Goal: Task Accomplishment & Management: Manage account settings

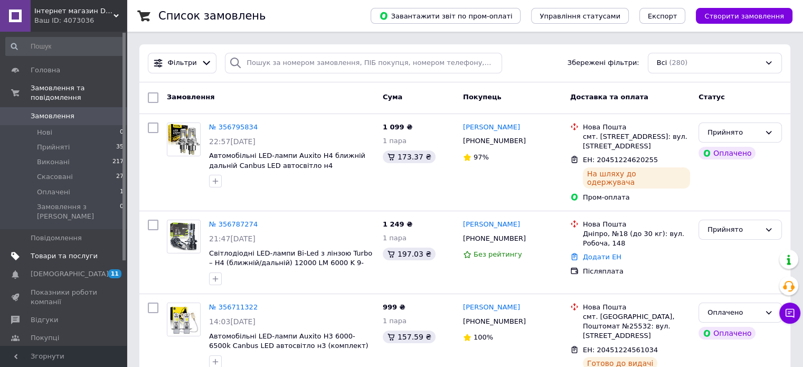
click at [49, 251] on span "Товари та послуги" at bounding box center [64, 256] width 67 height 10
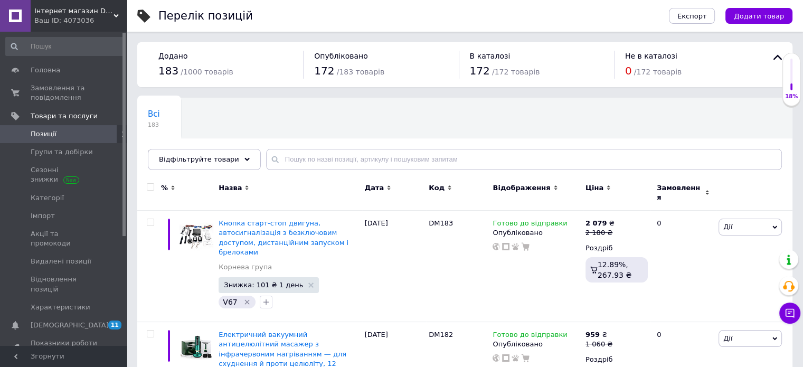
click at [152, 185] on input "checkbox" at bounding box center [150, 187] width 7 height 7
checkbox input "true"
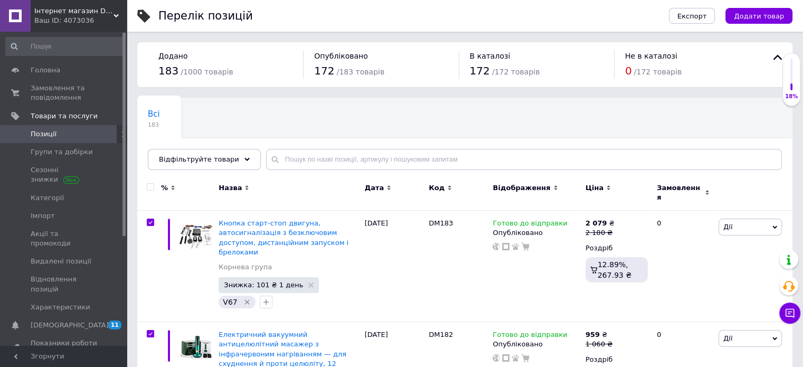
checkbox input "true"
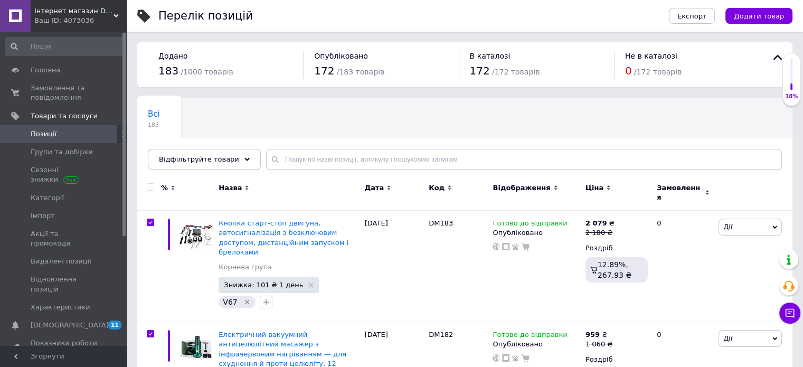
checkbox input "true"
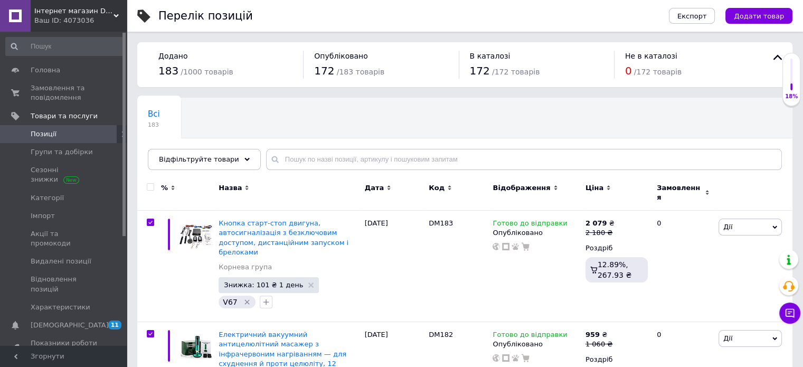
checkbox input "true"
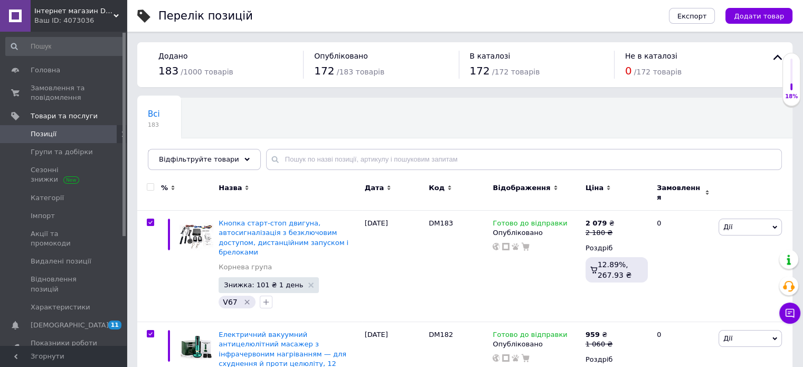
checkbox input "true"
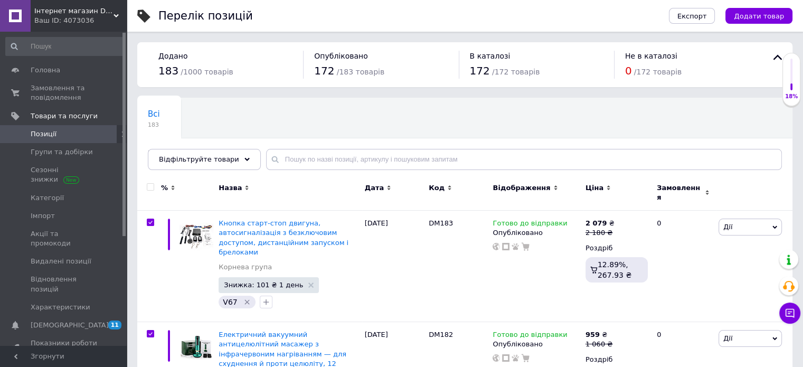
checkbox input "true"
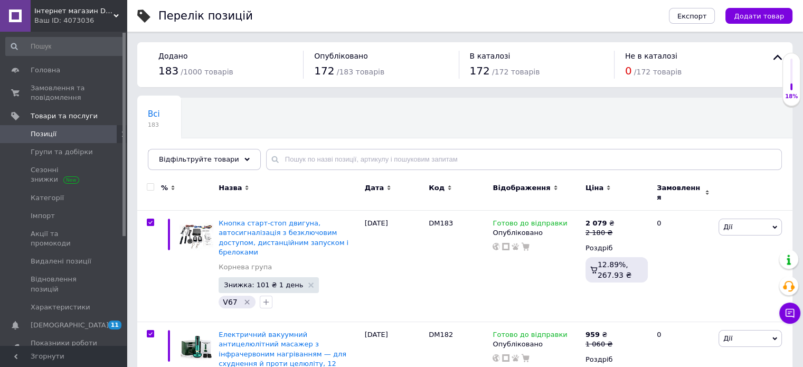
checkbox input "true"
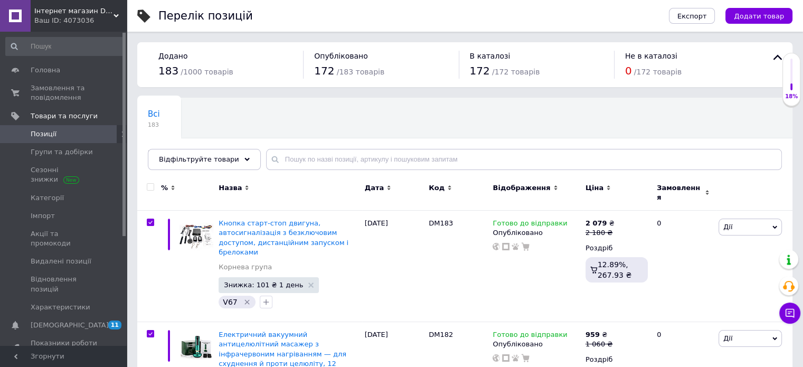
checkbox input "true"
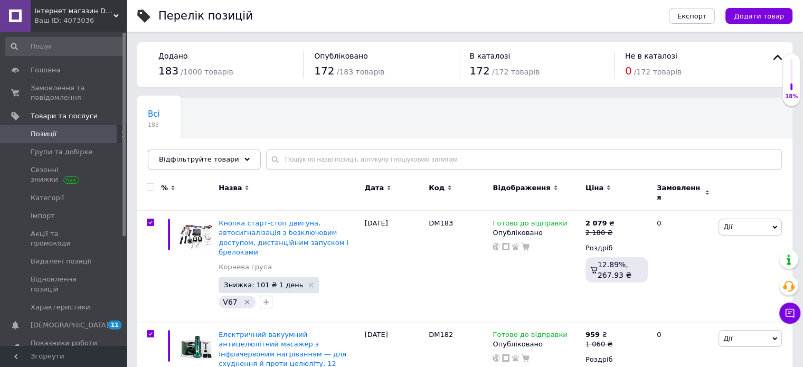
checkbox input "true"
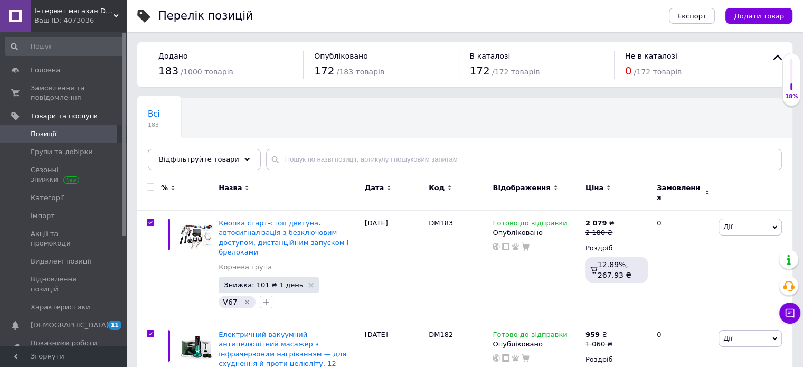
checkbox input "true"
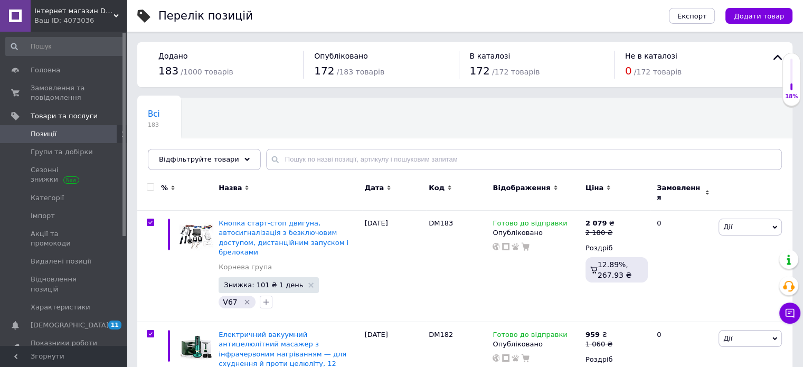
checkbox input "true"
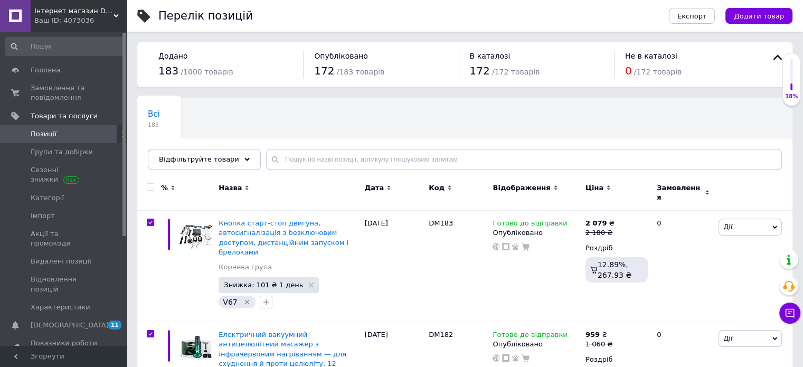
checkbox input "true"
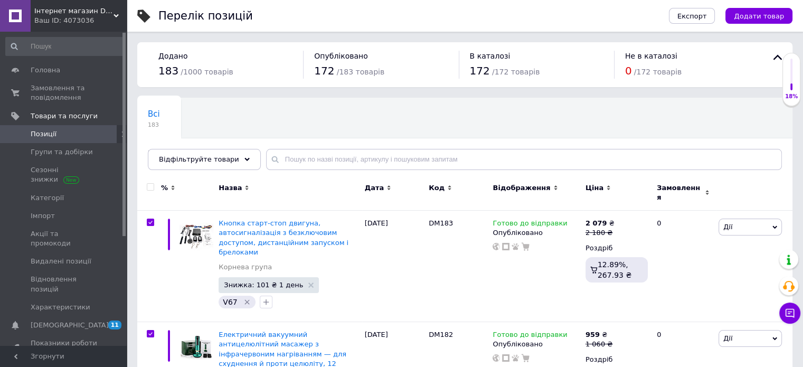
checkbox input "true"
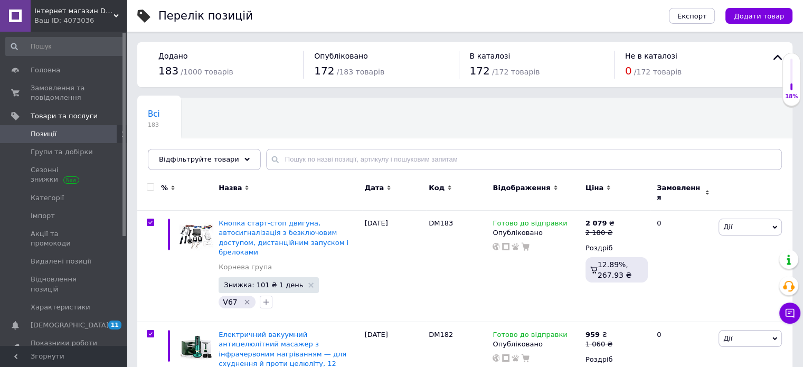
checkbox input "true"
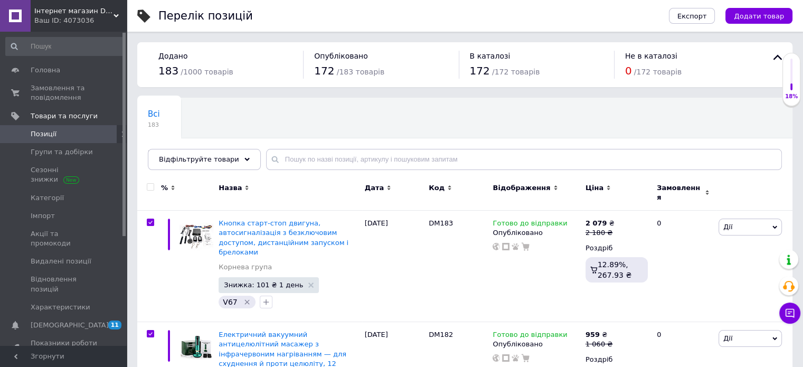
checkbox input "true"
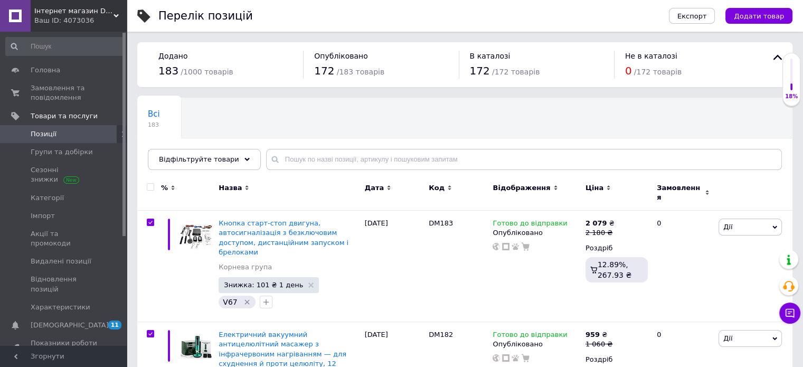
checkbox input "true"
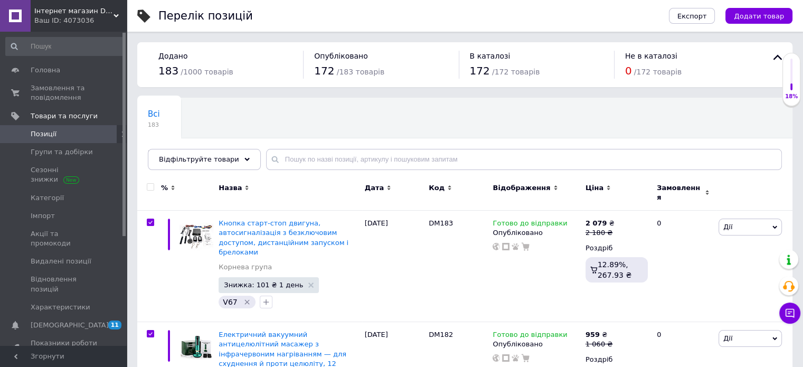
checkbox input "true"
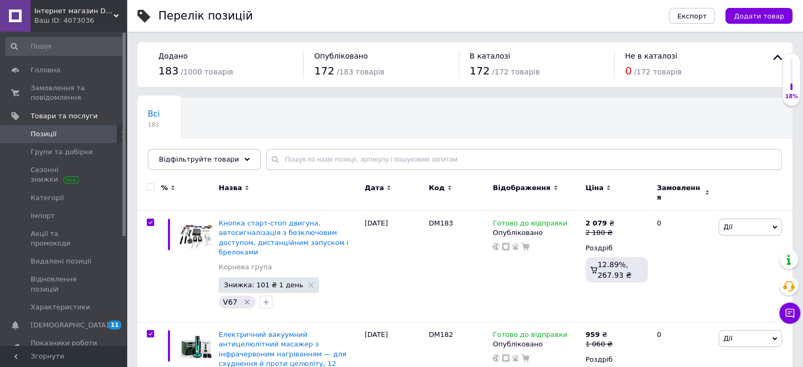
checkbox input "true"
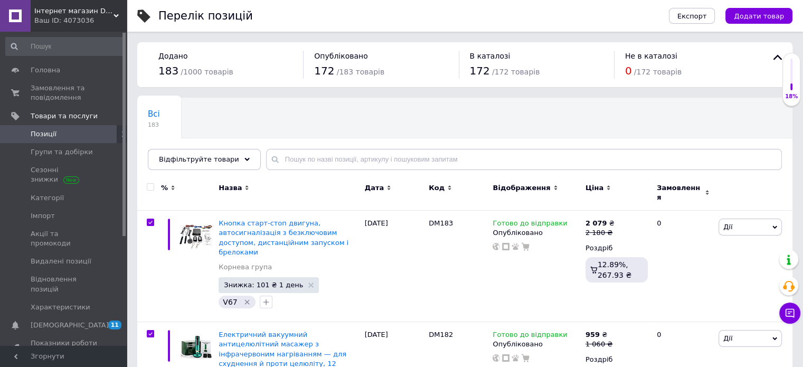
checkbox input "true"
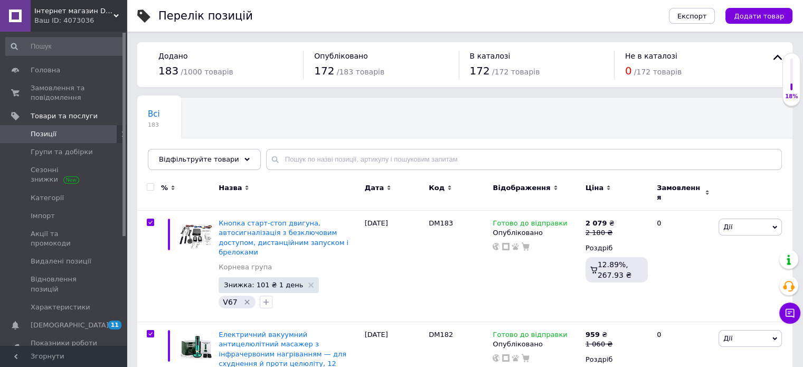
checkbox input "true"
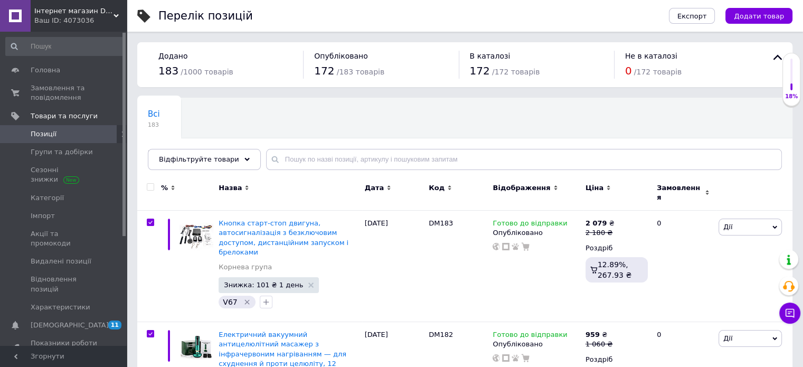
checkbox input "true"
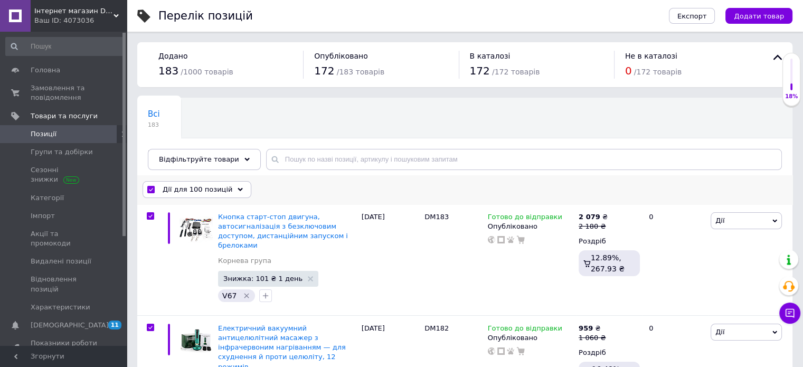
click at [221, 185] on span "Дії для 100 позицій" at bounding box center [198, 190] width 70 height 10
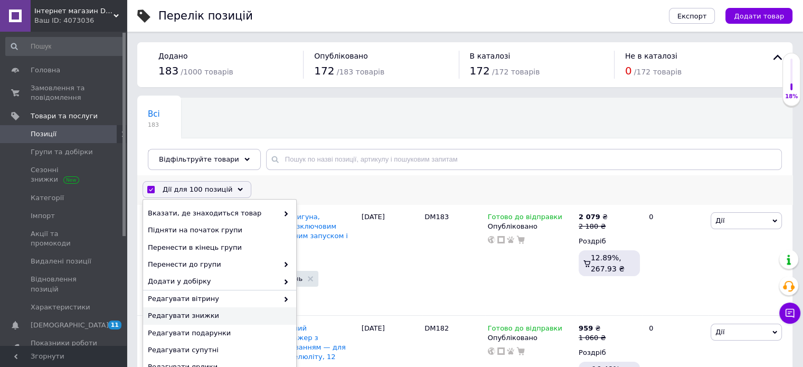
click at [203, 313] on span "Редагувати знижки" at bounding box center [218, 316] width 141 height 10
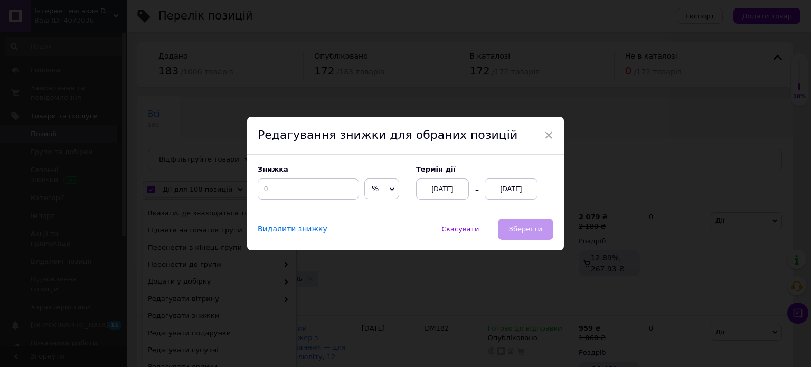
click at [379, 188] on span "%" at bounding box center [381, 188] width 35 height 21
click at [375, 205] on li "₴" at bounding box center [382, 210] width 34 height 15
click at [296, 184] on input at bounding box center [308, 188] width 101 height 21
type input "101"
click at [528, 189] on div "[DATE]" at bounding box center [511, 188] width 53 height 21
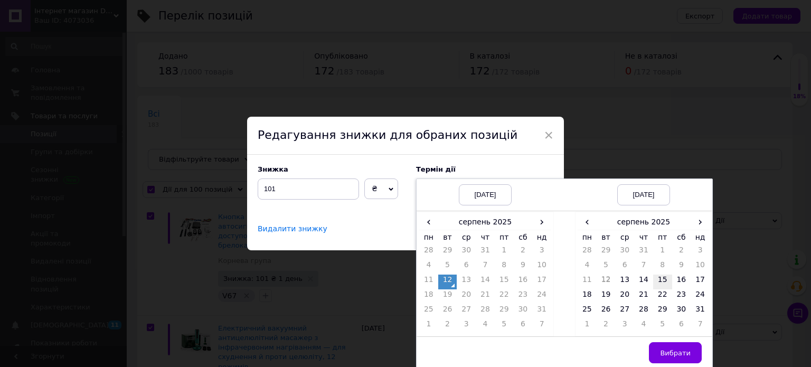
click at [665, 281] on td "15" at bounding box center [662, 282] width 19 height 15
click at [671, 353] on span "Вибрати" at bounding box center [675, 353] width 31 height 8
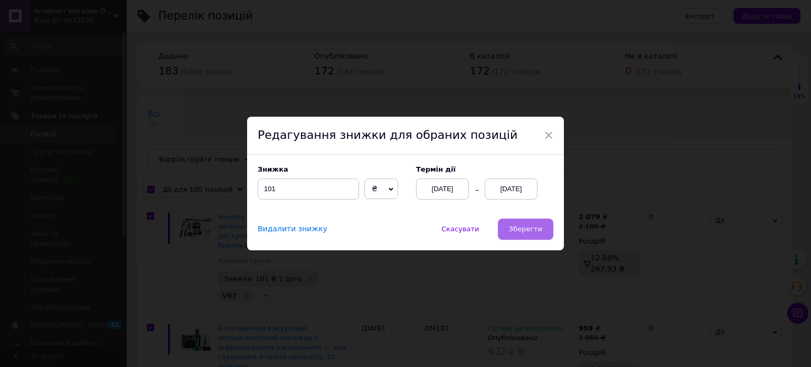
click at [530, 228] on span "Зберегти" at bounding box center [525, 229] width 33 height 8
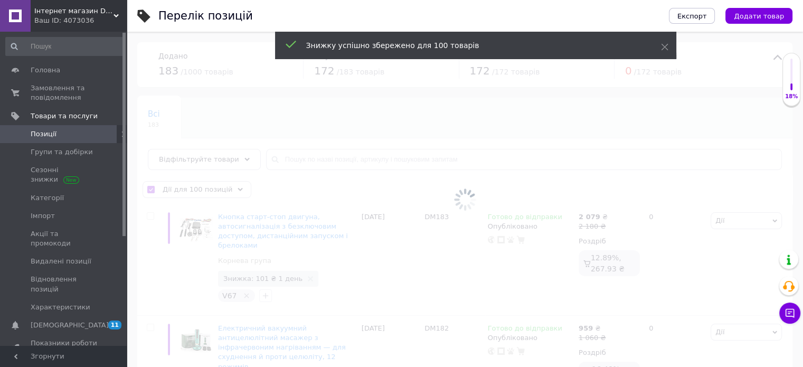
checkbox input "false"
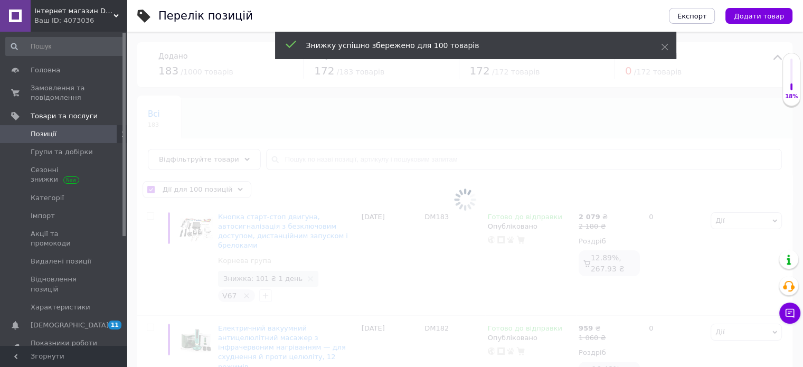
checkbox input "false"
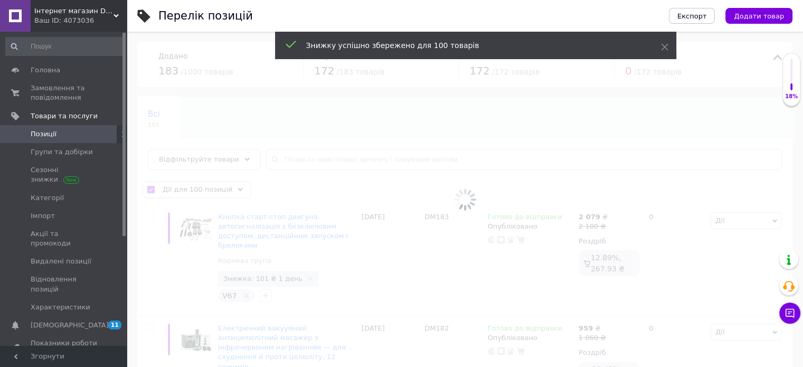
checkbox input "false"
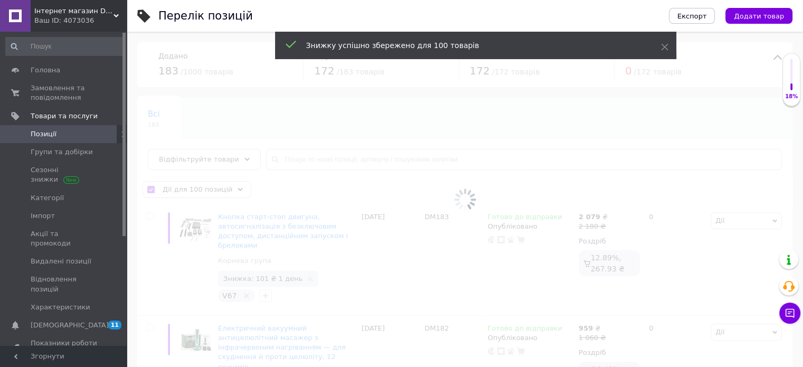
checkbox input "false"
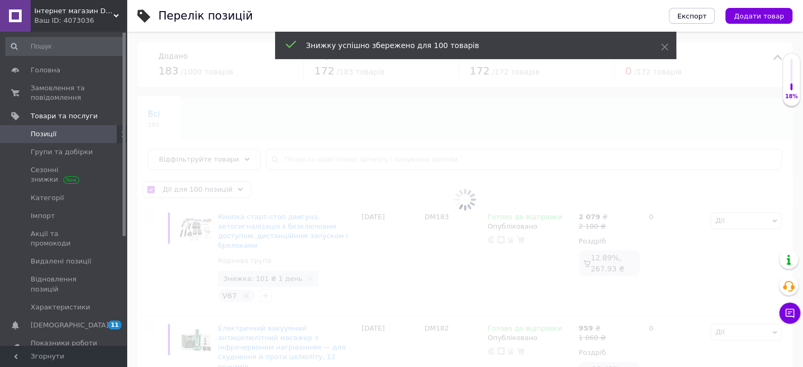
checkbox input "false"
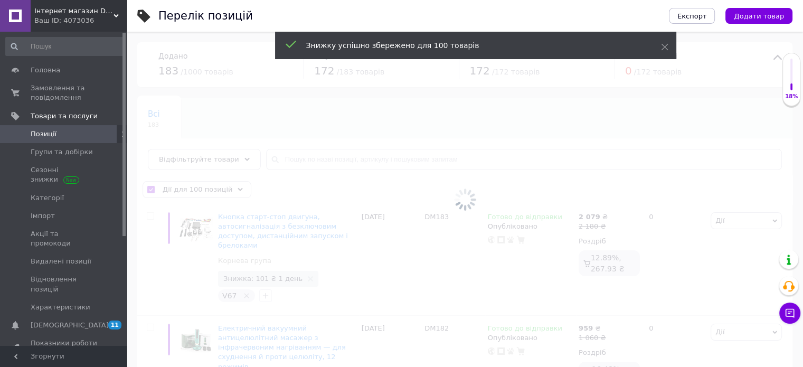
checkbox input "false"
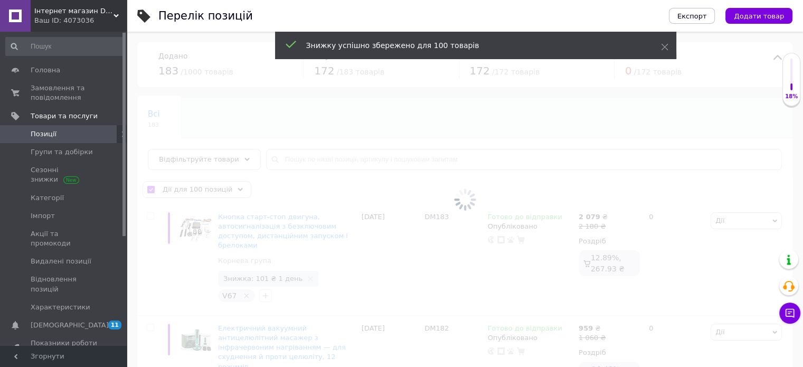
checkbox input "false"
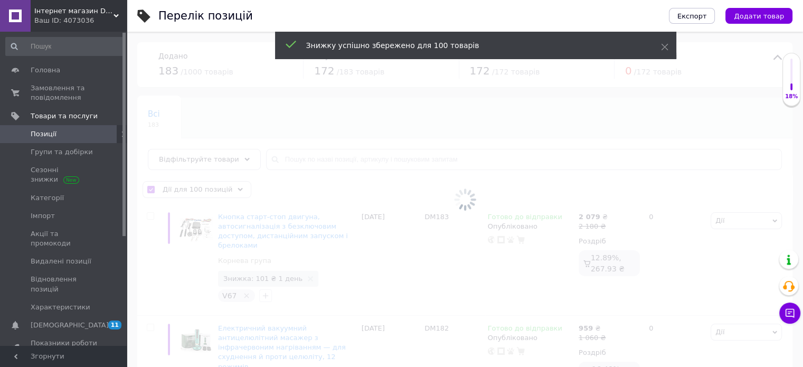
checkbox input "false"
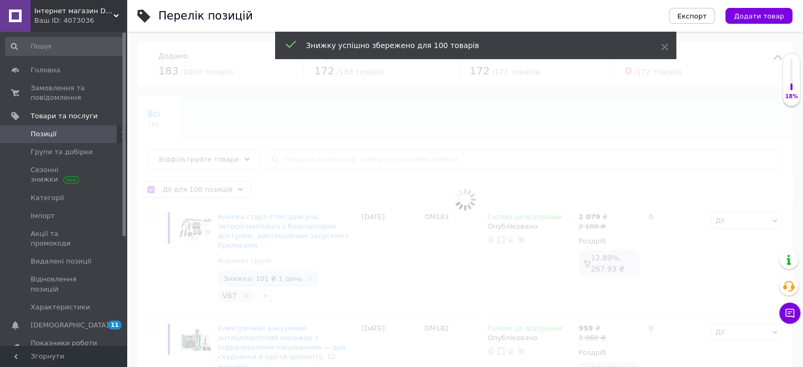
checkbox input "false"
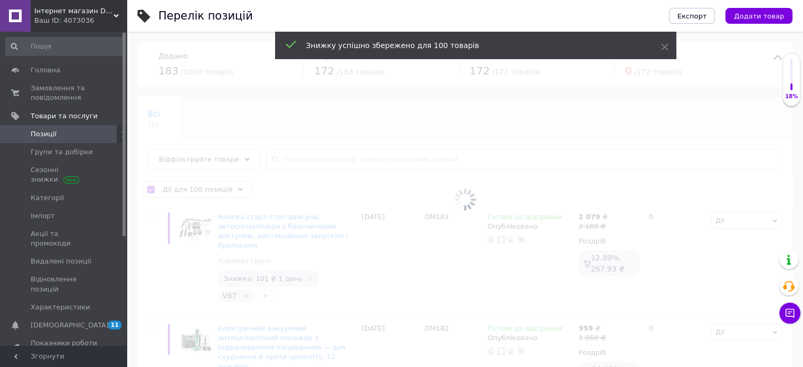
checkbox input "false"
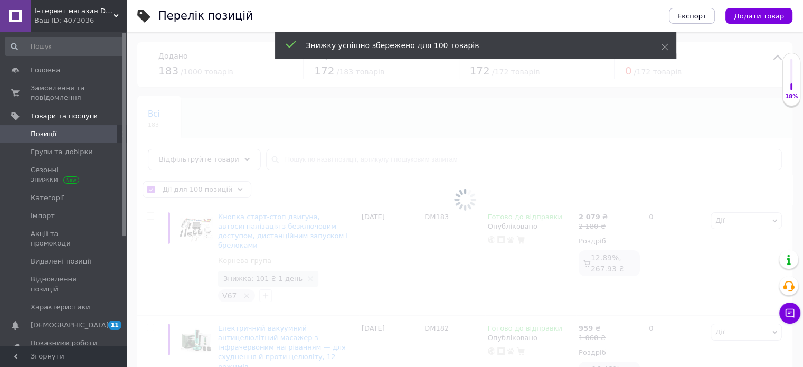
checkbox input "false"
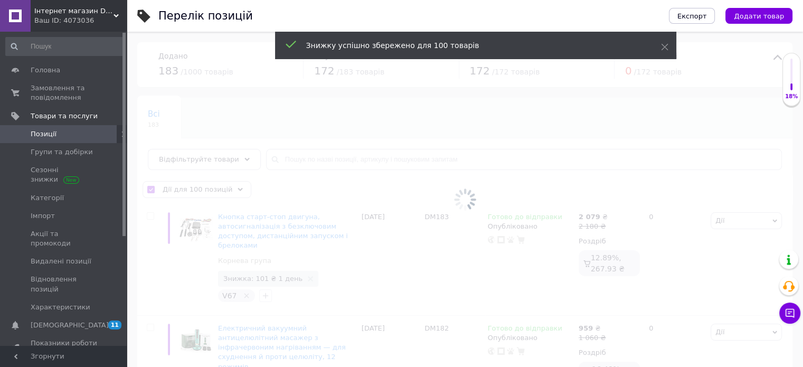
checkbox input "false"
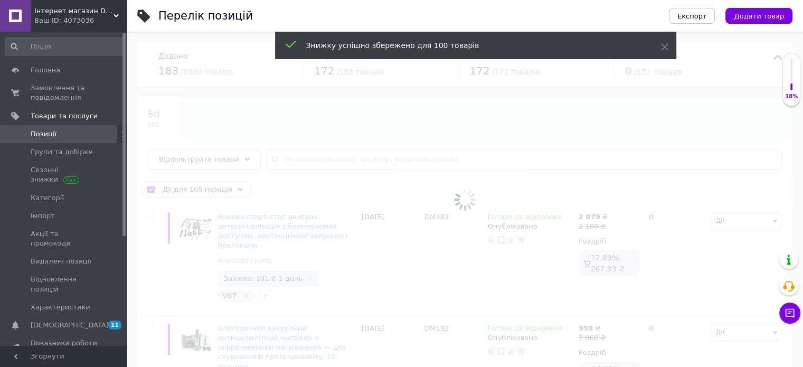
checkbox input "false"
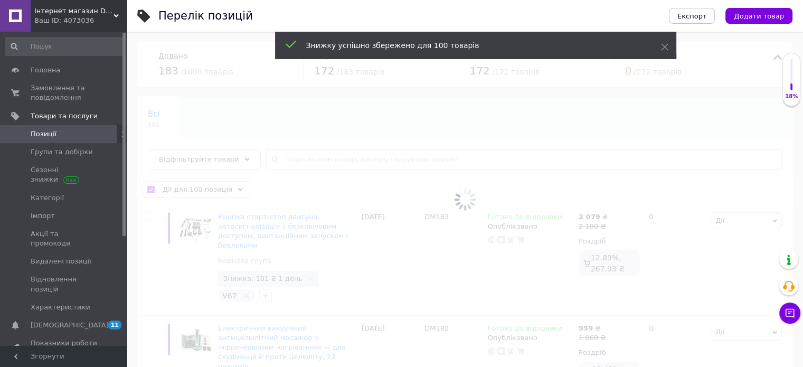
checkbox input "false"
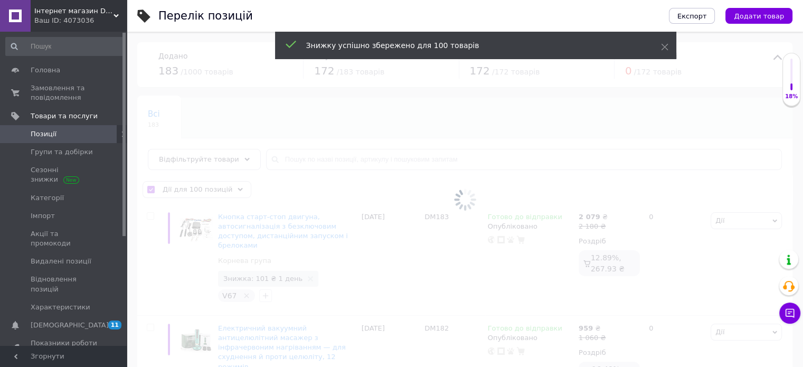
checkbox input "false"
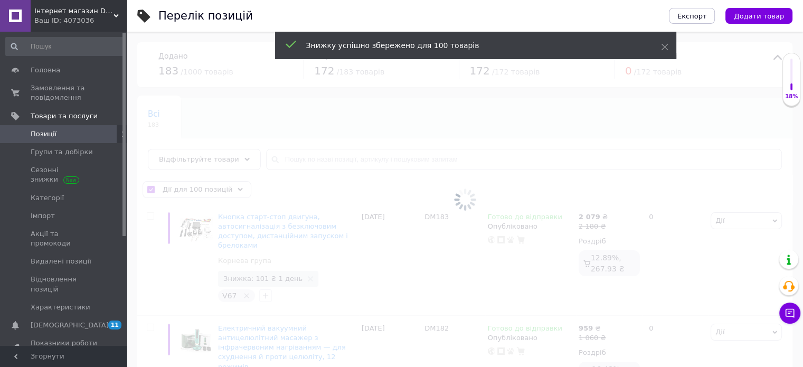
checkbox input "false"
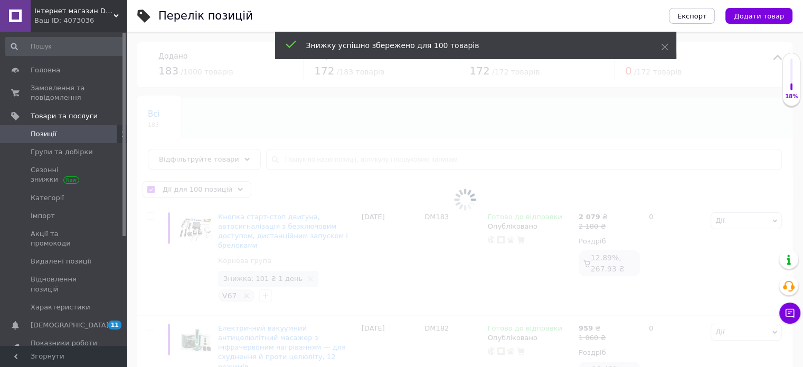
checkbox input "false"
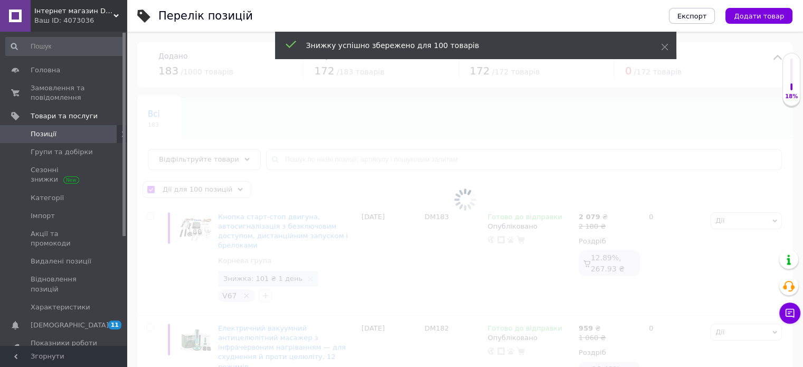
checkbox input "false"
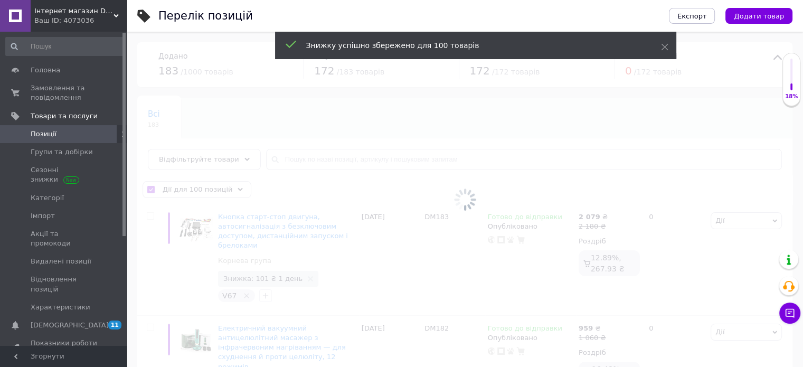
checkbox input "false"
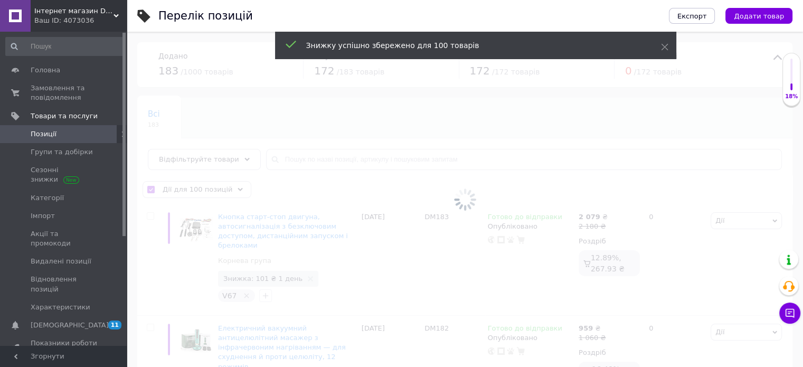
checkbox input "false"
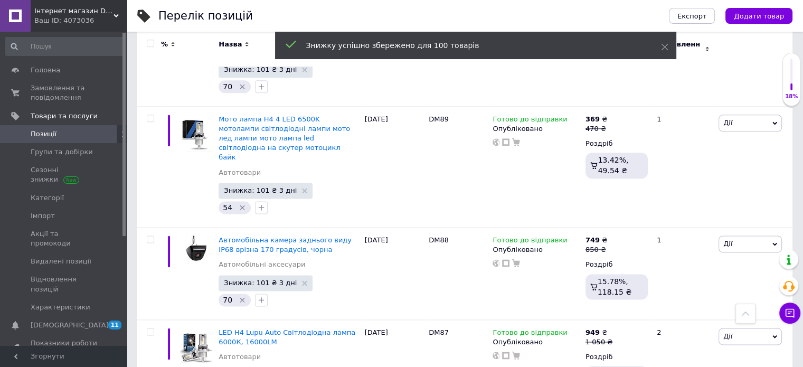
scroll to position [9398, 0]
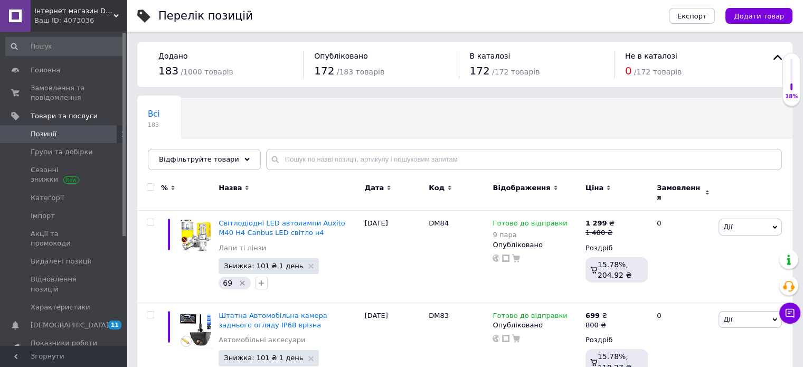
click at [149, 185] on input "checkbox" at bounding box center [150, 187] width 7 height 7
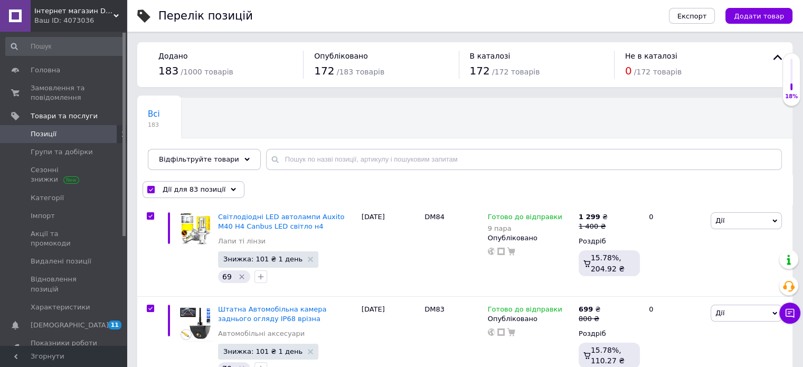
click at [207, 193] on span "Дії для 83 позиції" at bounding box center [194, 190] width 63 height 10
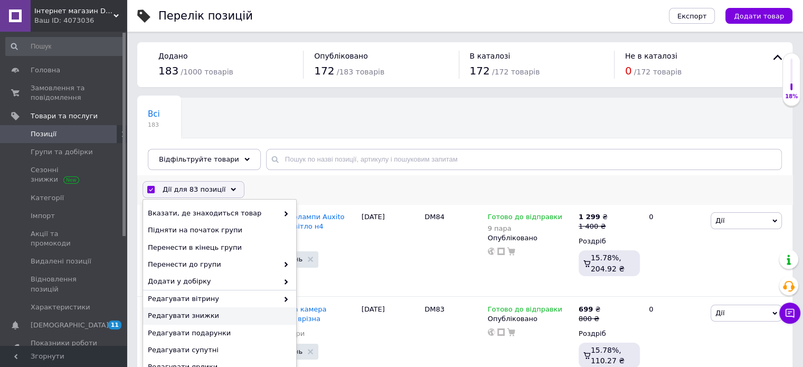
click at [214, 317] on span "Редагувати знижки" at bounding box center [218, 316] width 141 height 10
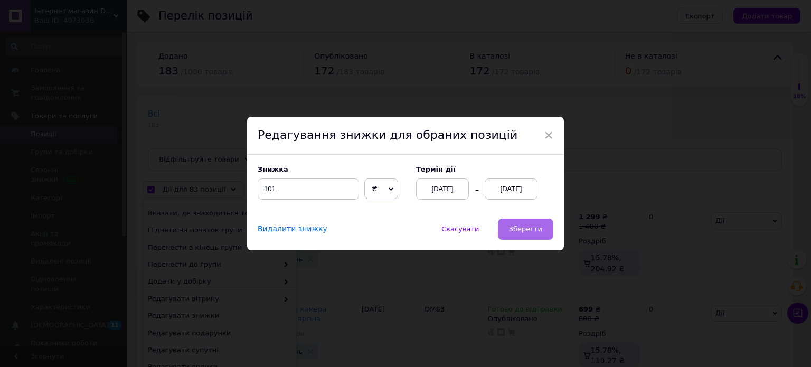
click at [536, 233] on span "Зберегти" at bounding box center [525, 229] width 33 height 8
